Goal: Information Seeking & Learning: Find specific fact

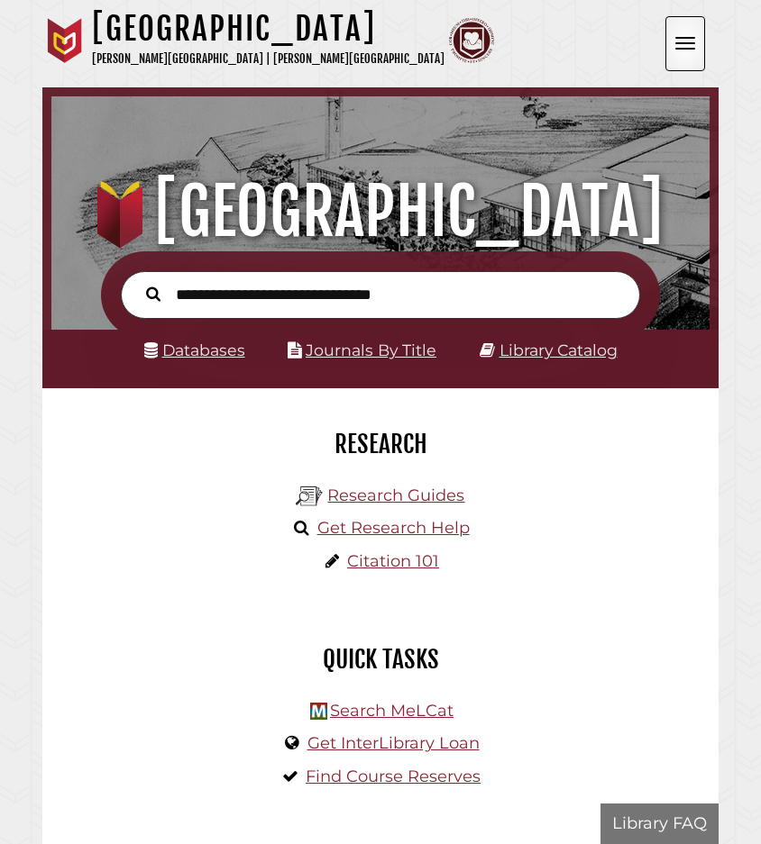
scroll to position [216, 649]
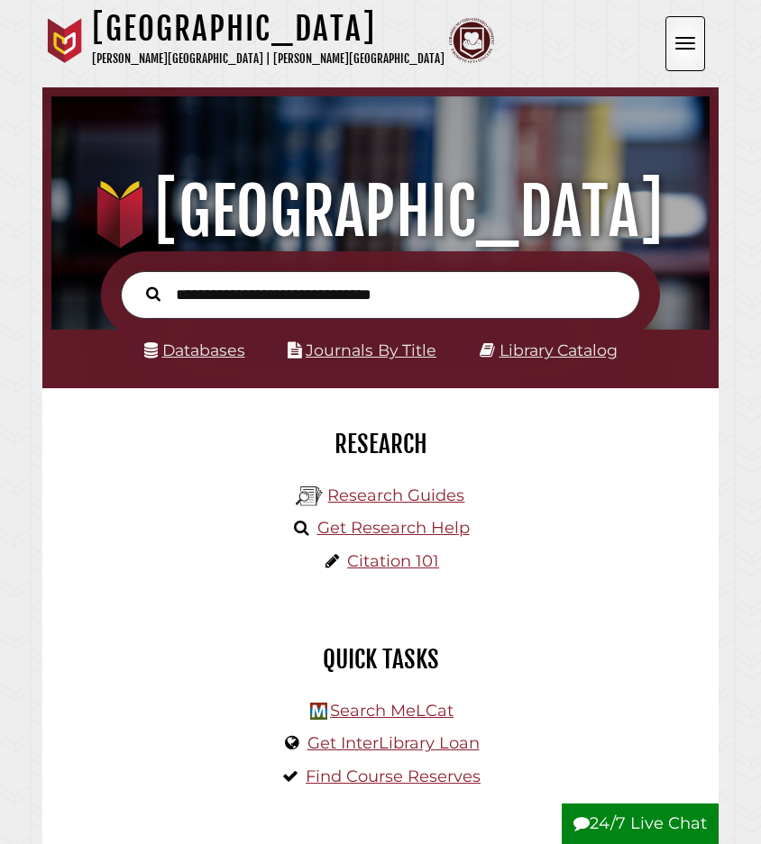
scroll to position [216, 649]
click at [278, 299] on input "text" at bounding box center [380, 295] width 519 height 48
type input "**********"
click at [137, 282] on button "Search" at bounding box center [153, 293] width 32 height 23
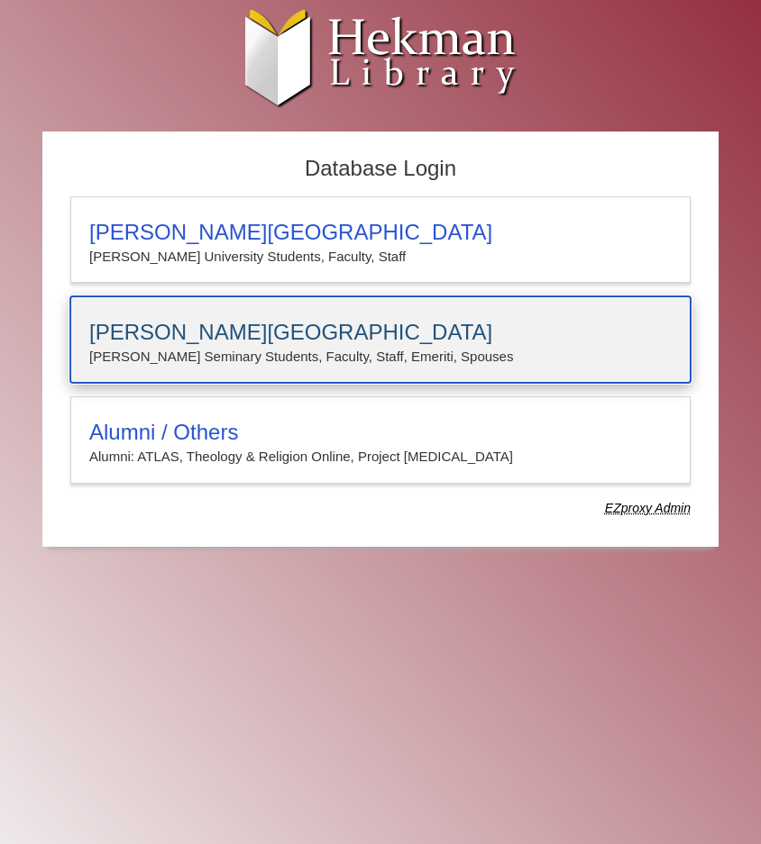
click at [309, 325] on h3 "Calvin Theological Seminary" at bounding box center [380, 332] width 582 height 25
